Goal: Transaction & Acquisition: Purchase product/service

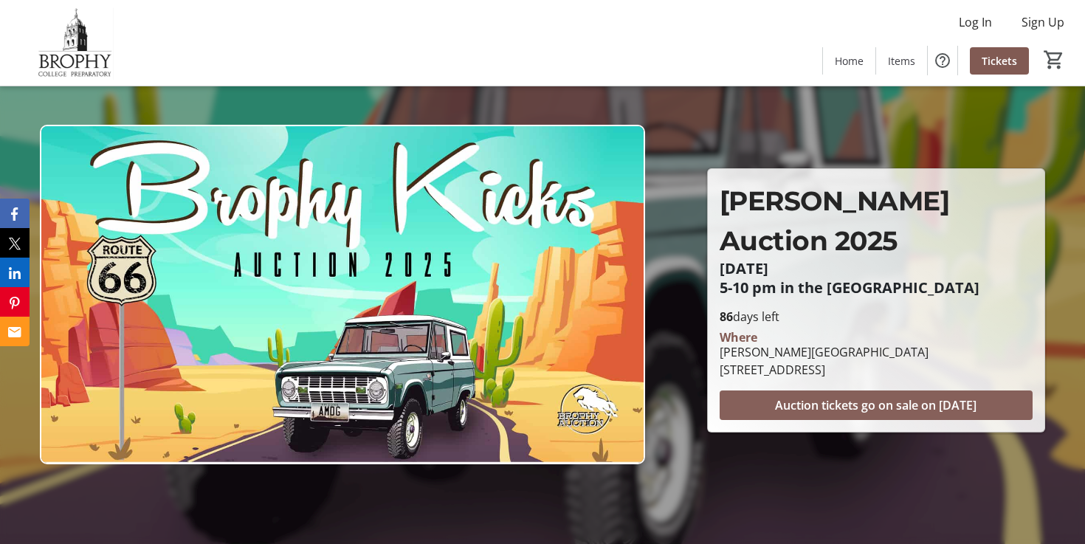
click at [846, 396] on span "Auction tickets go on sale on [DATE]" at bounding box center [875, 405] width 201 height 18
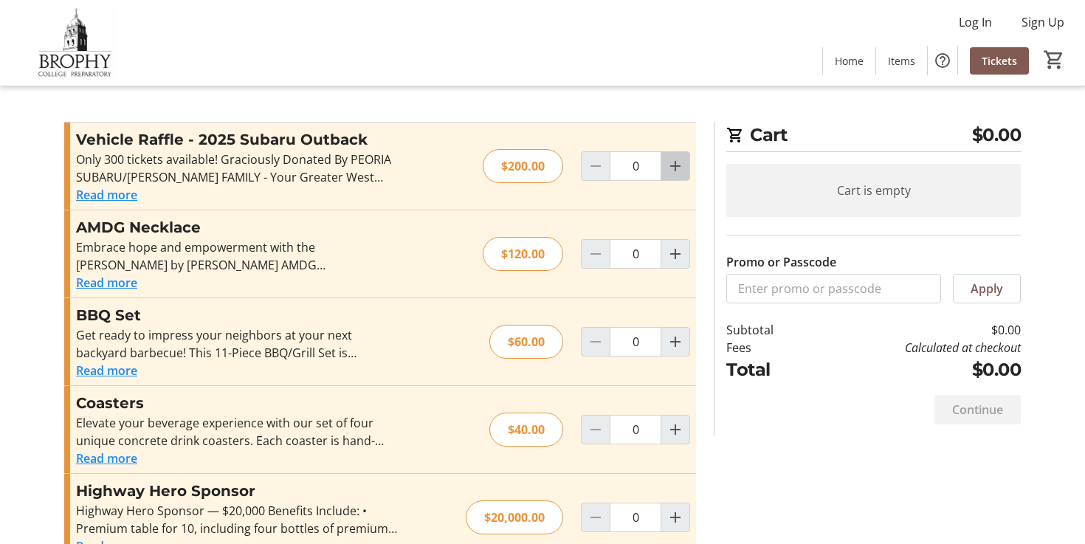
click at [676, 164] on mat-icon "Increment by one" at bounding box center [675, 166] width 18 height 18
type input "1"
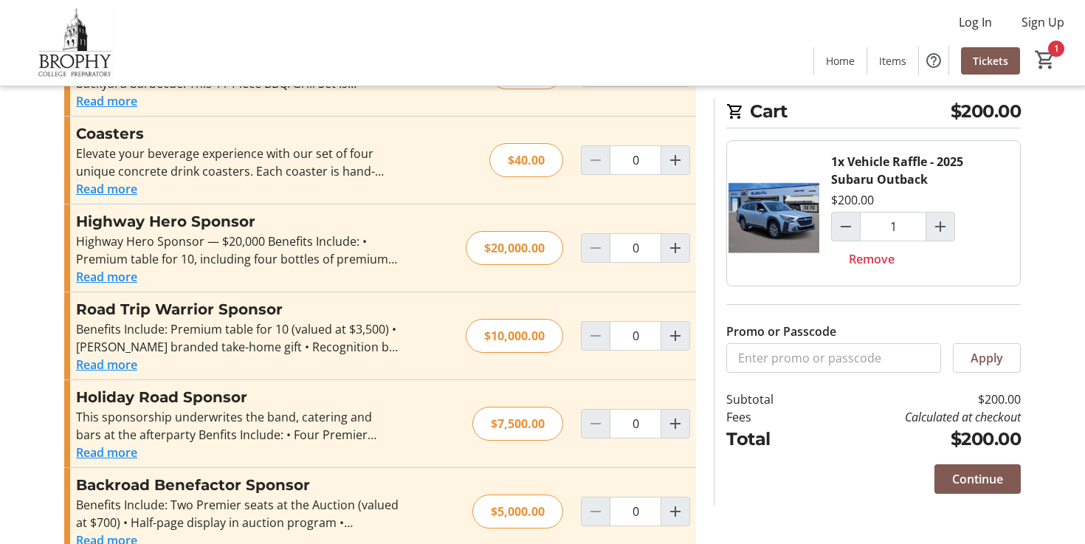
scroll to position [271, 0]
click at [112, 278] on button "Read more" at bounding box center [106, 275] width 61 height 18
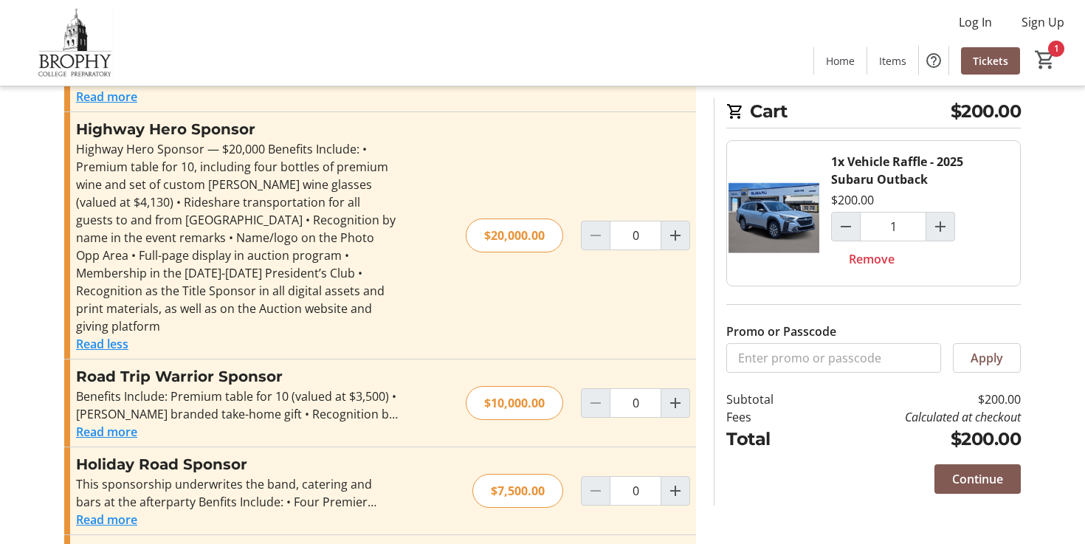
scroll to position [343, 0]
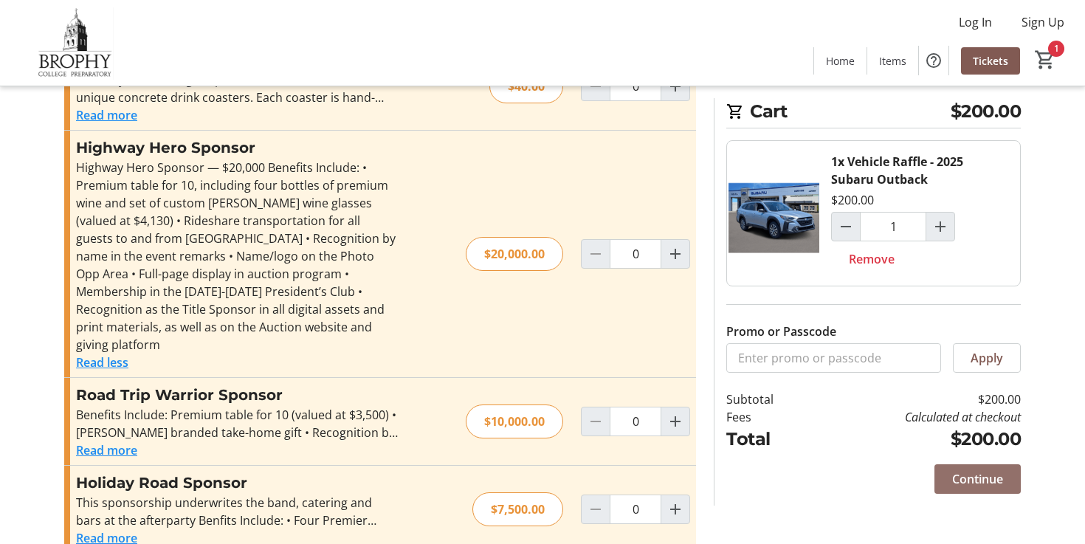
click at [978, 479] on span "Continue" at bounding box center [977, 479] width 51 height 18
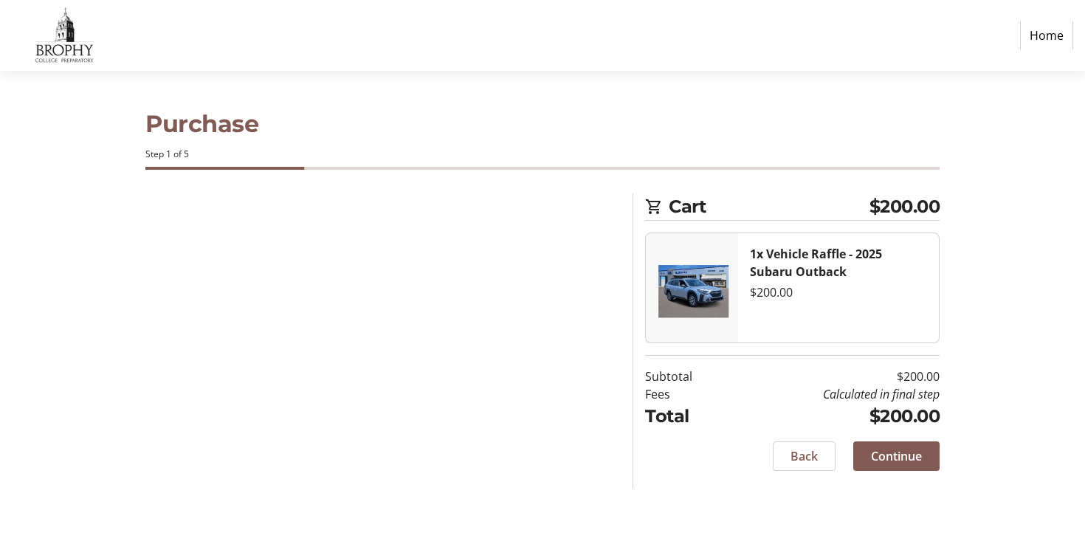
select select "US"
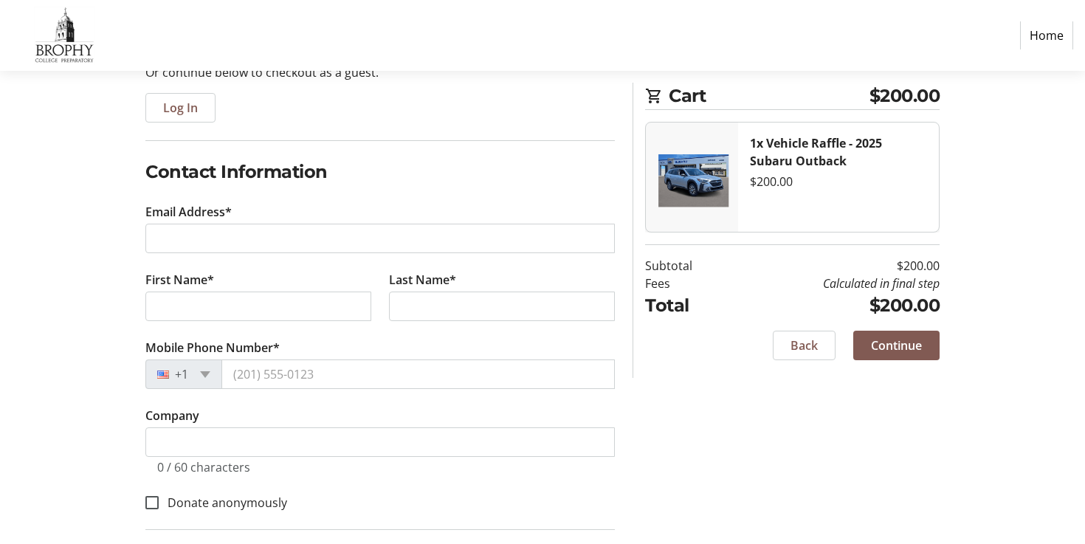
scroll to position [170, 0]
click at [607, 235] on span at bounding box center [607, 236] width 12 height 12
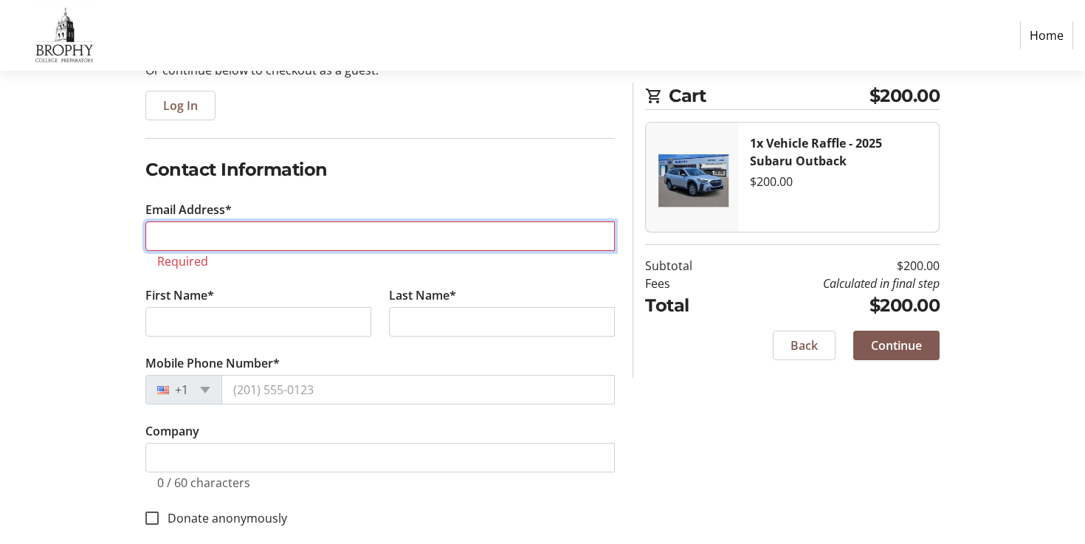
type input "[EMAIL_ADDRESS][DOMAIN_NAME]"
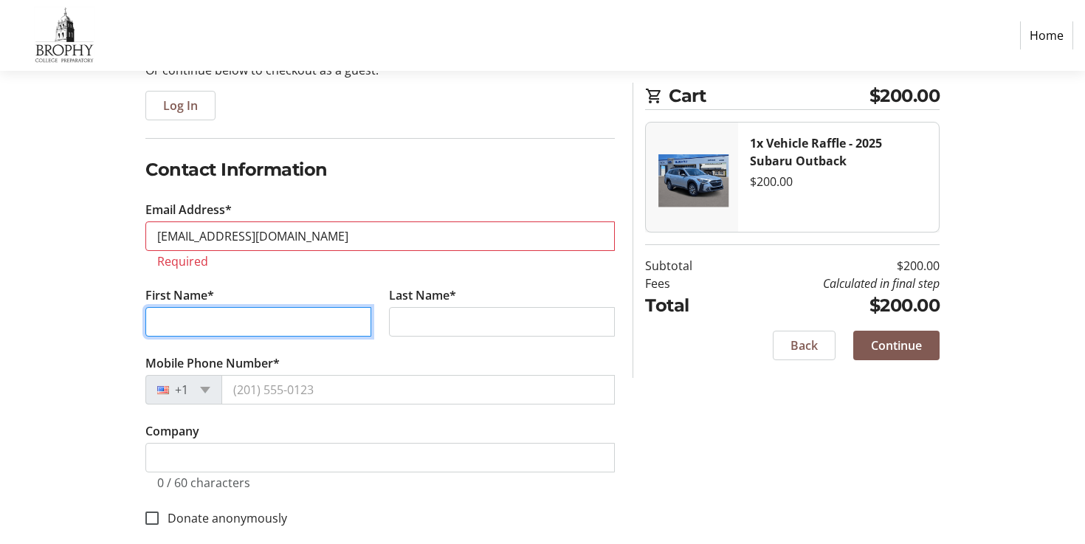
type input "[PERSON_NAME]"
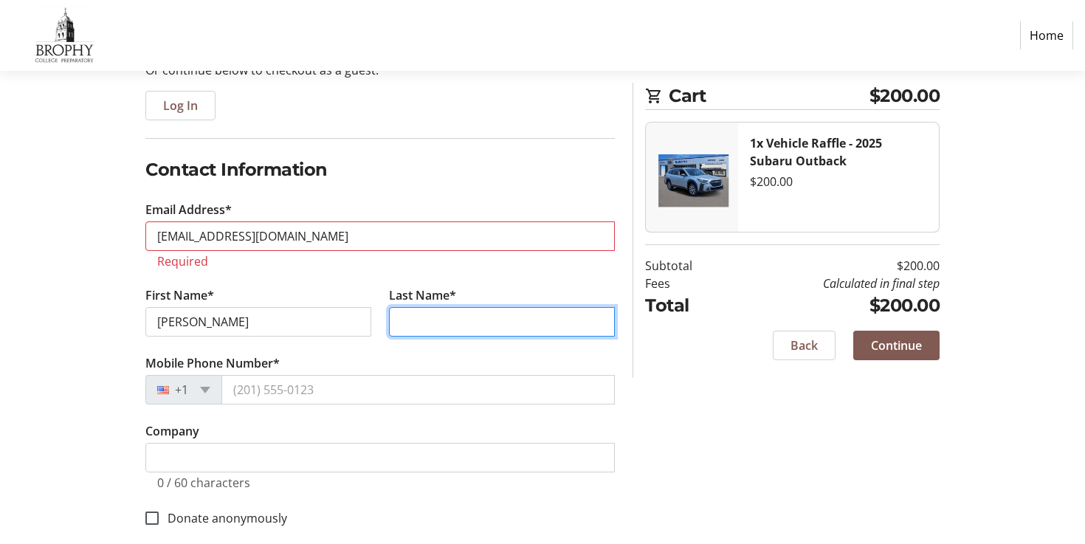
type input "[PERSON_NAME]"
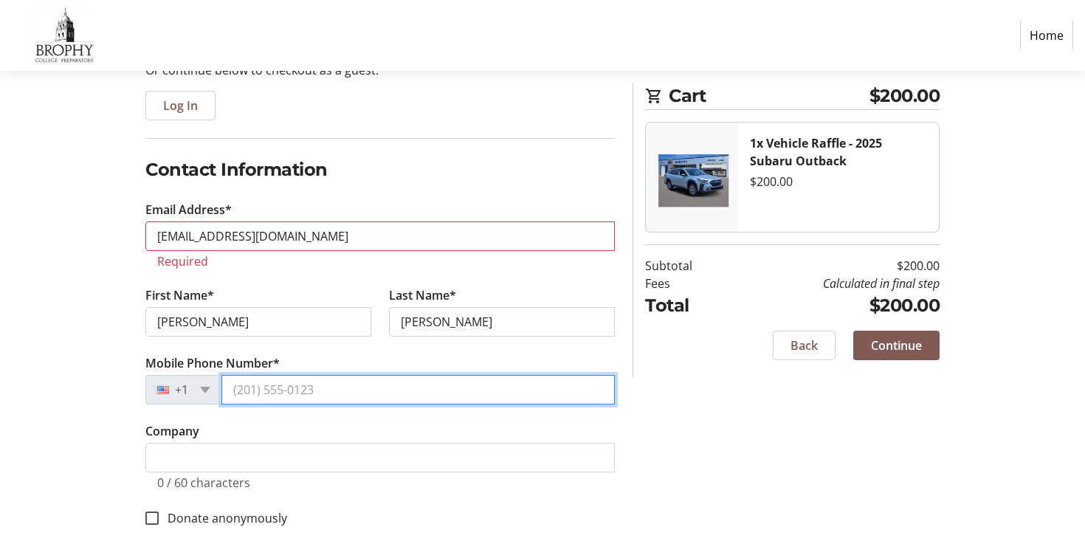
type input "[PHONE_NUMBER]"
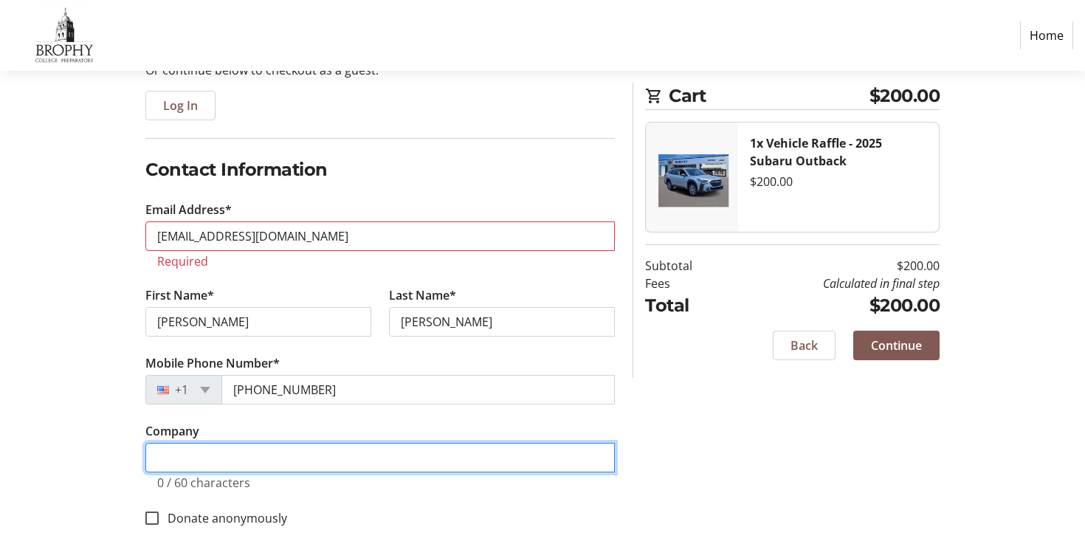
type input "[PERSON_NAME]"
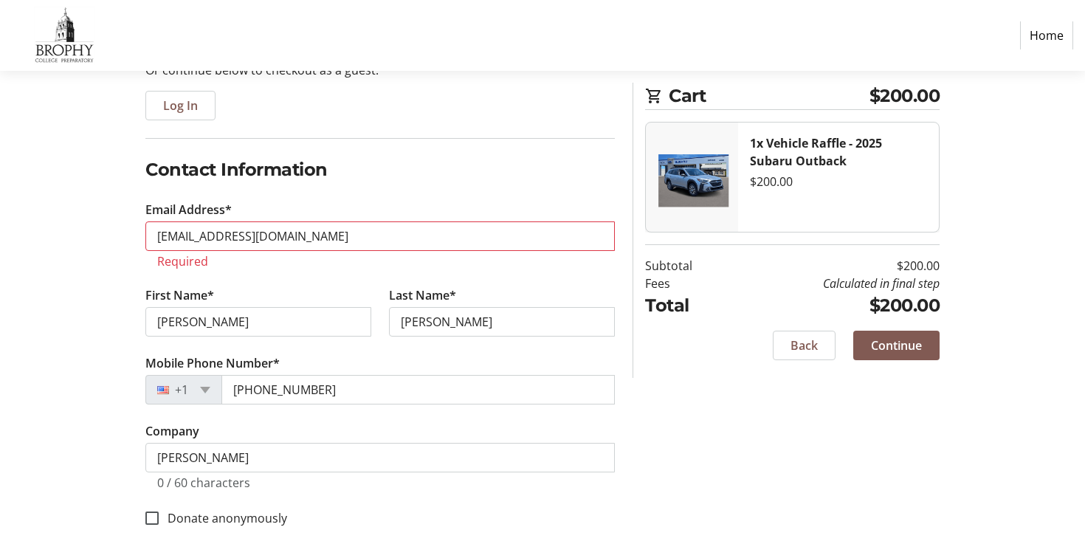
type input "[STREET_ADDRESS]"
type input "phoenix"
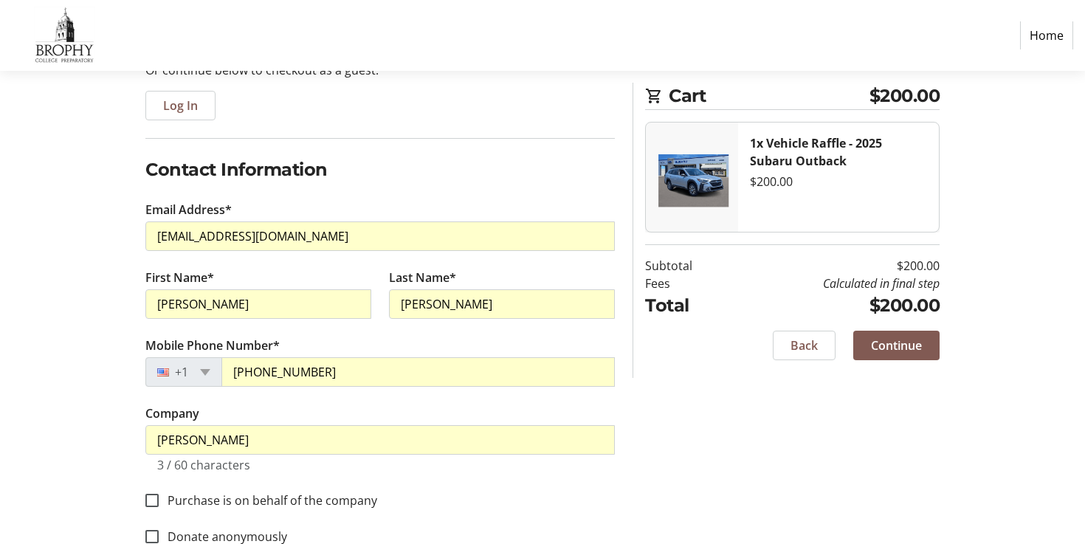
type input "85004"
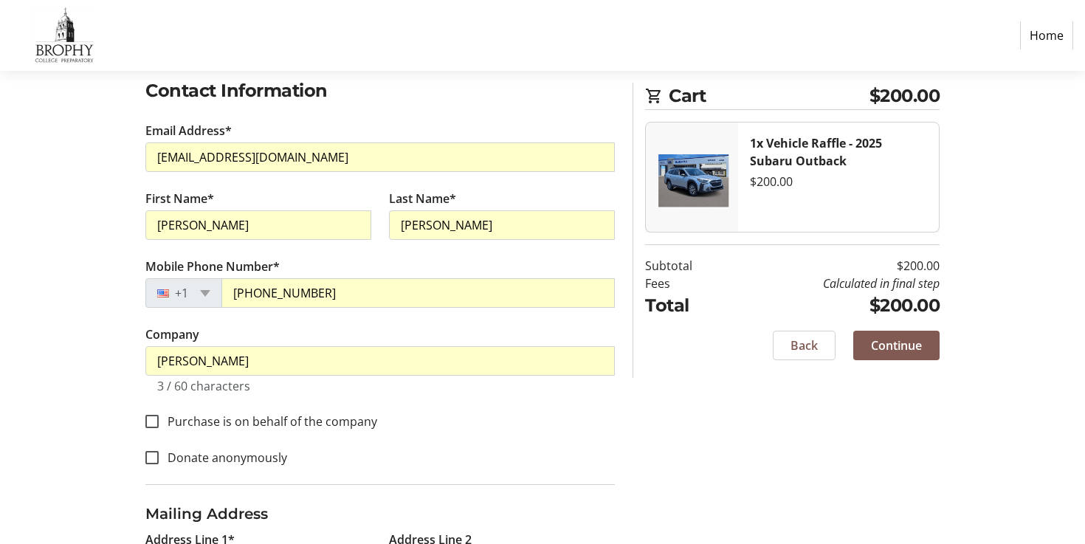
scroll to position [255, 0]
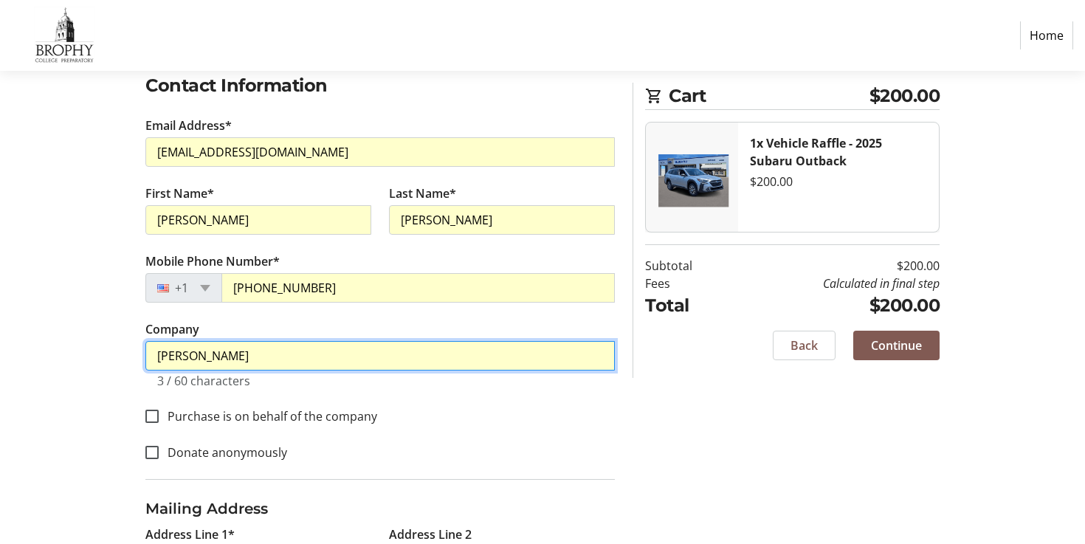
click at [193, 361] on input "[PERSON_NAME]" at bounding box center [379, 356] width 469 height 30
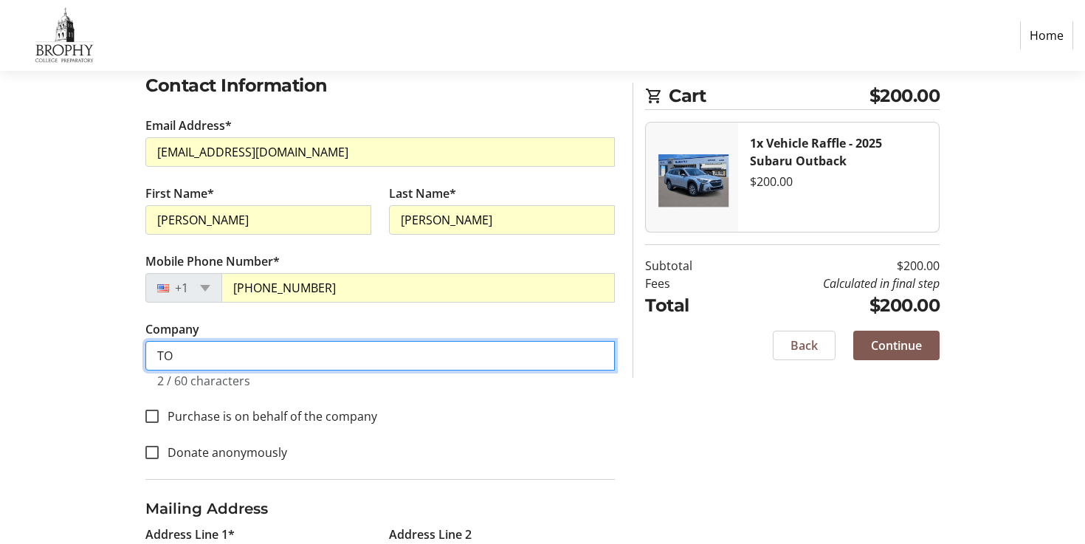
type input "T"
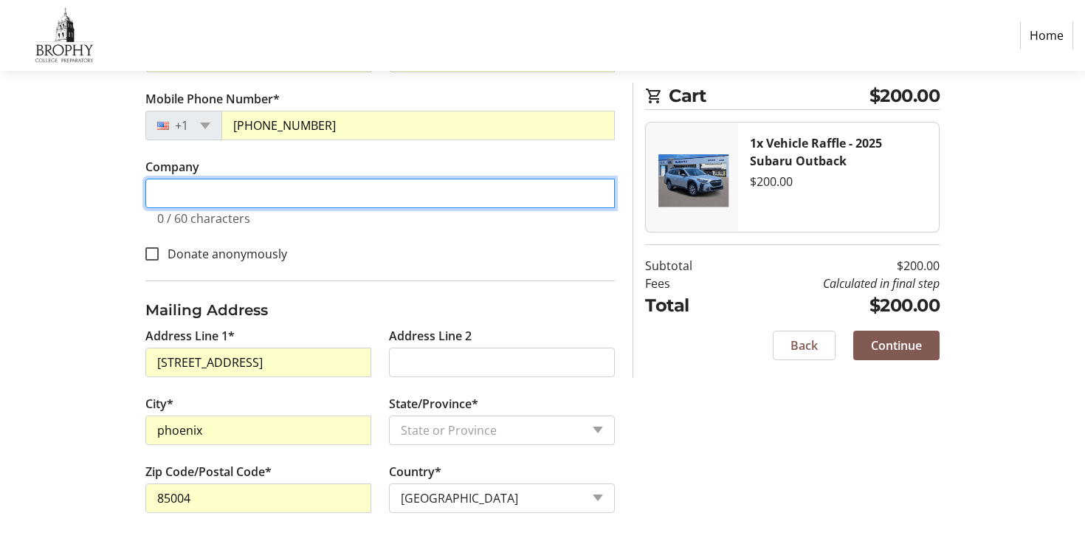
scroll to position [421, 0]
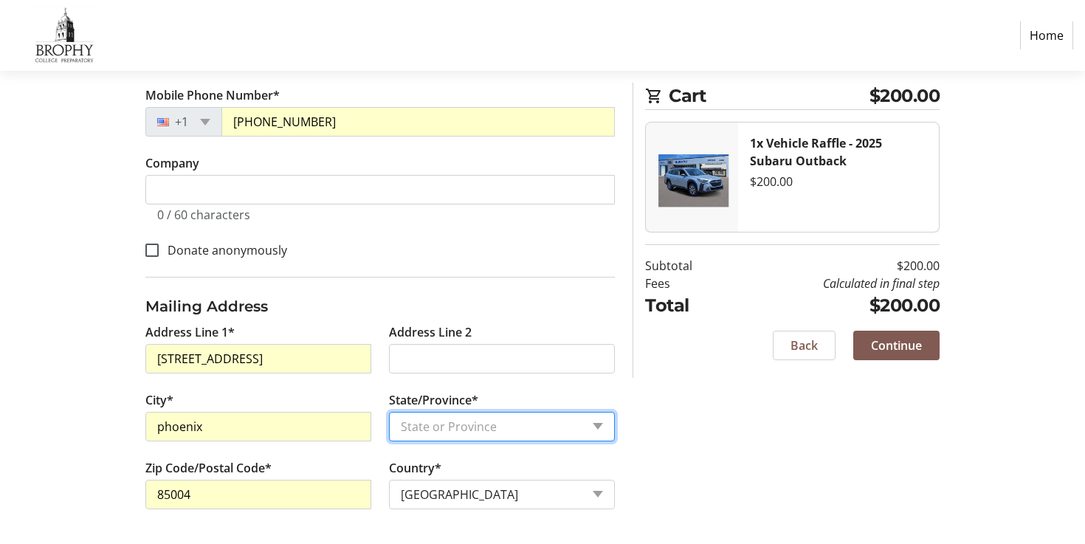
click at [596, 429] on select "State or Province State or [GEOGRAPHIC_DATA][US_STATE][GEOGRAPHIC_DATA] [US_STA…" at bounding box center [502, 427] width 226 height 30
select select "AZ"
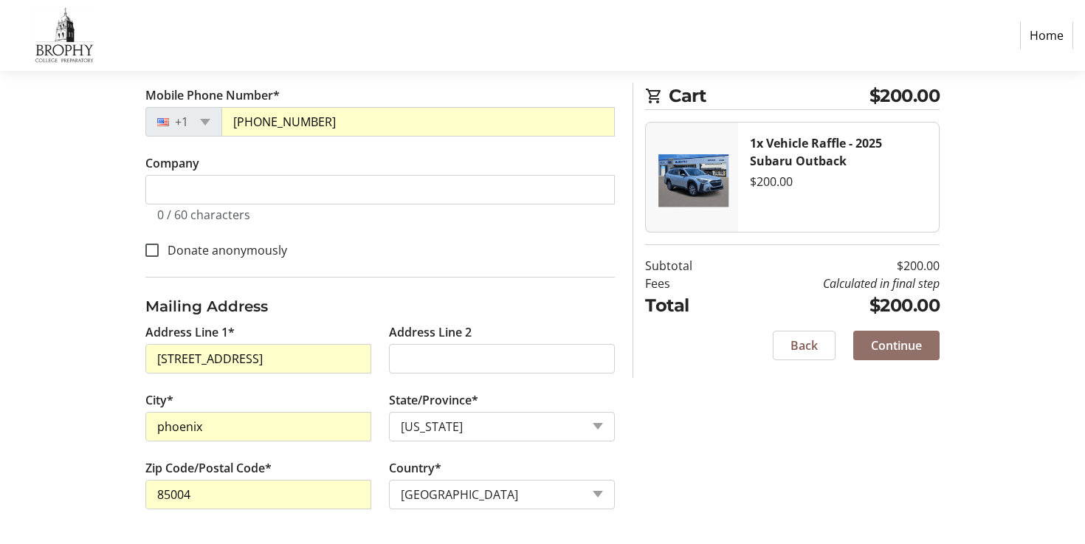
click at [886, 347] on span "Continue" at bounding box center [896, 346] width 51 height 18
